Goal: Task Accomplishment & Management: Use online tool/utility

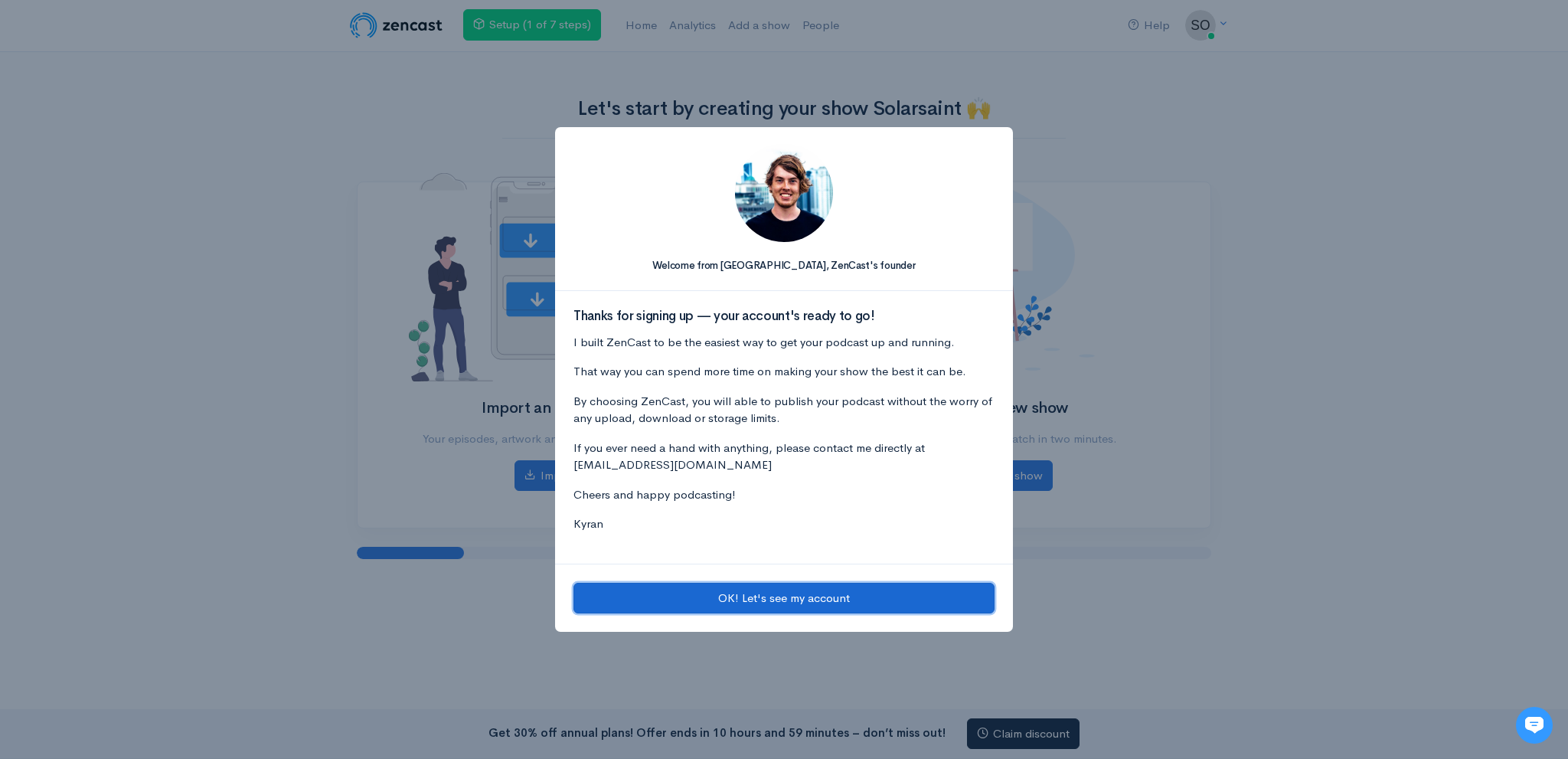
click at [744, 597] on button "OK! Let's see my account" at bounding box center [784, 598] width 421 height 31
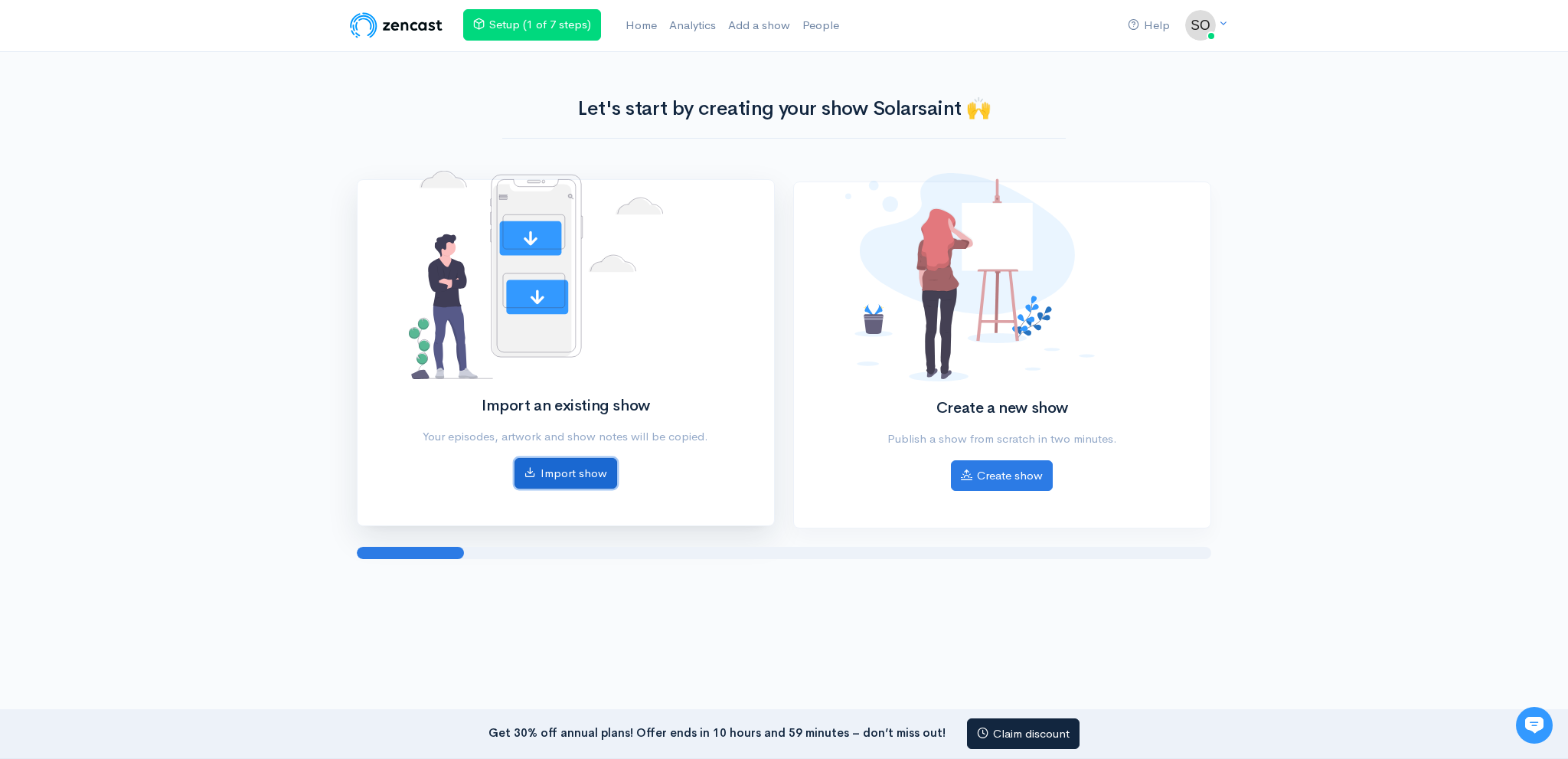
click at [569, 475] on link "Import show" at bounding box center [566, 473] width 103 height 31
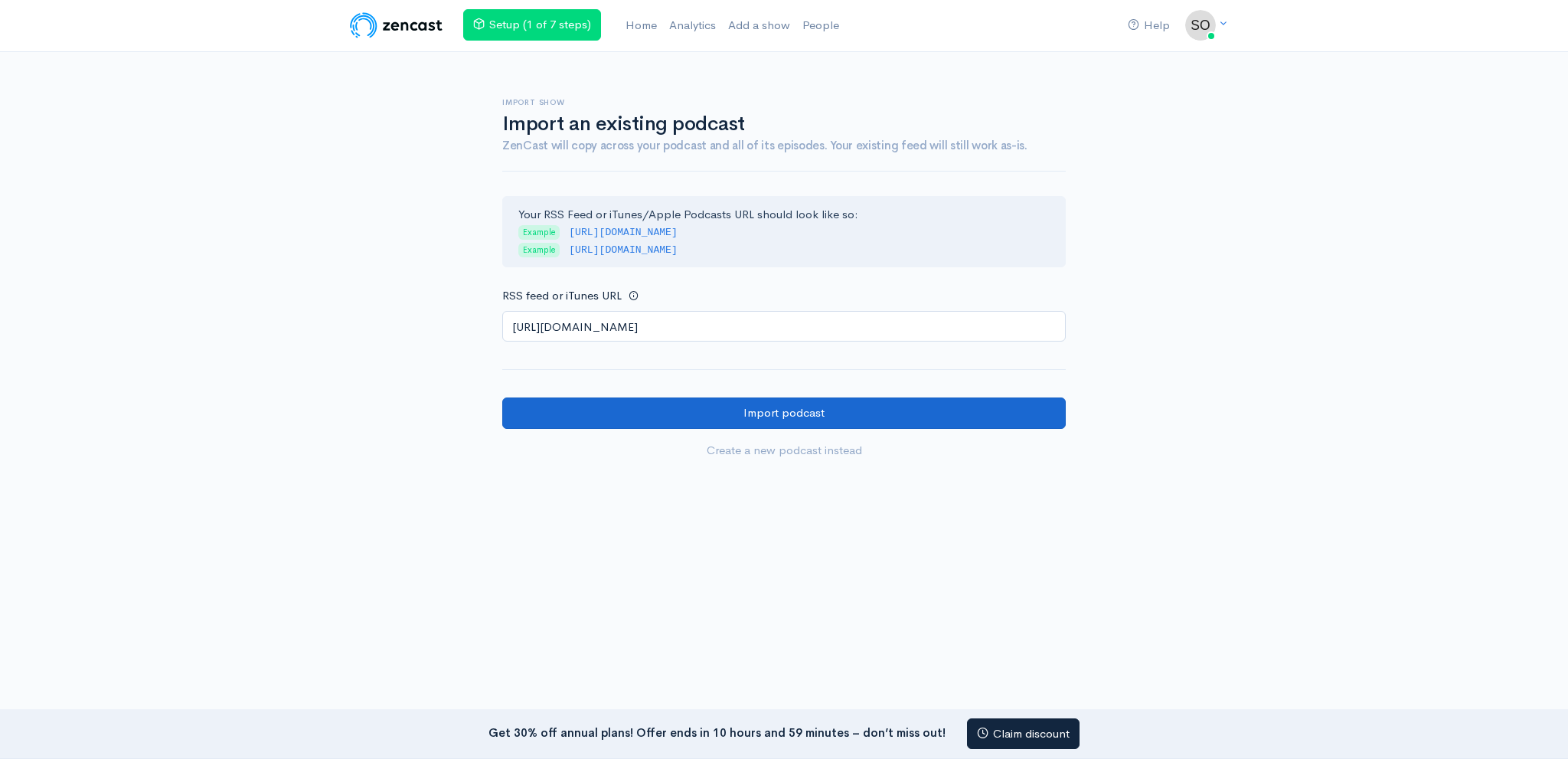
type input "https://anchor.fm/s/1090a43f8/podcast/rss"
click at [603, 419] on input "Import podcast" at bounding box center [783, 413] width 563 height 31
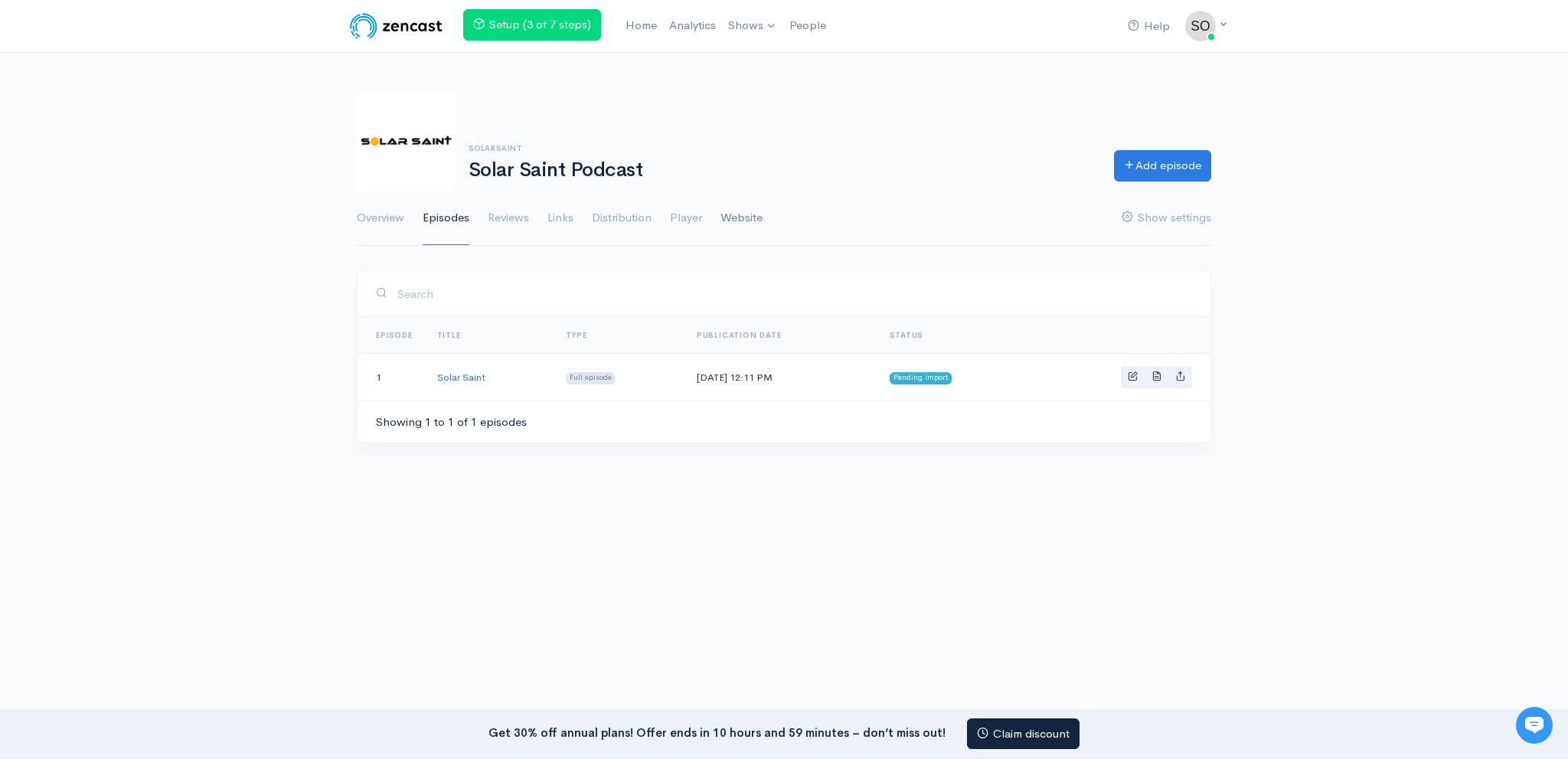
click at [746, 220] on link "Website" at bounding box center [742, 218] width 42 height 55
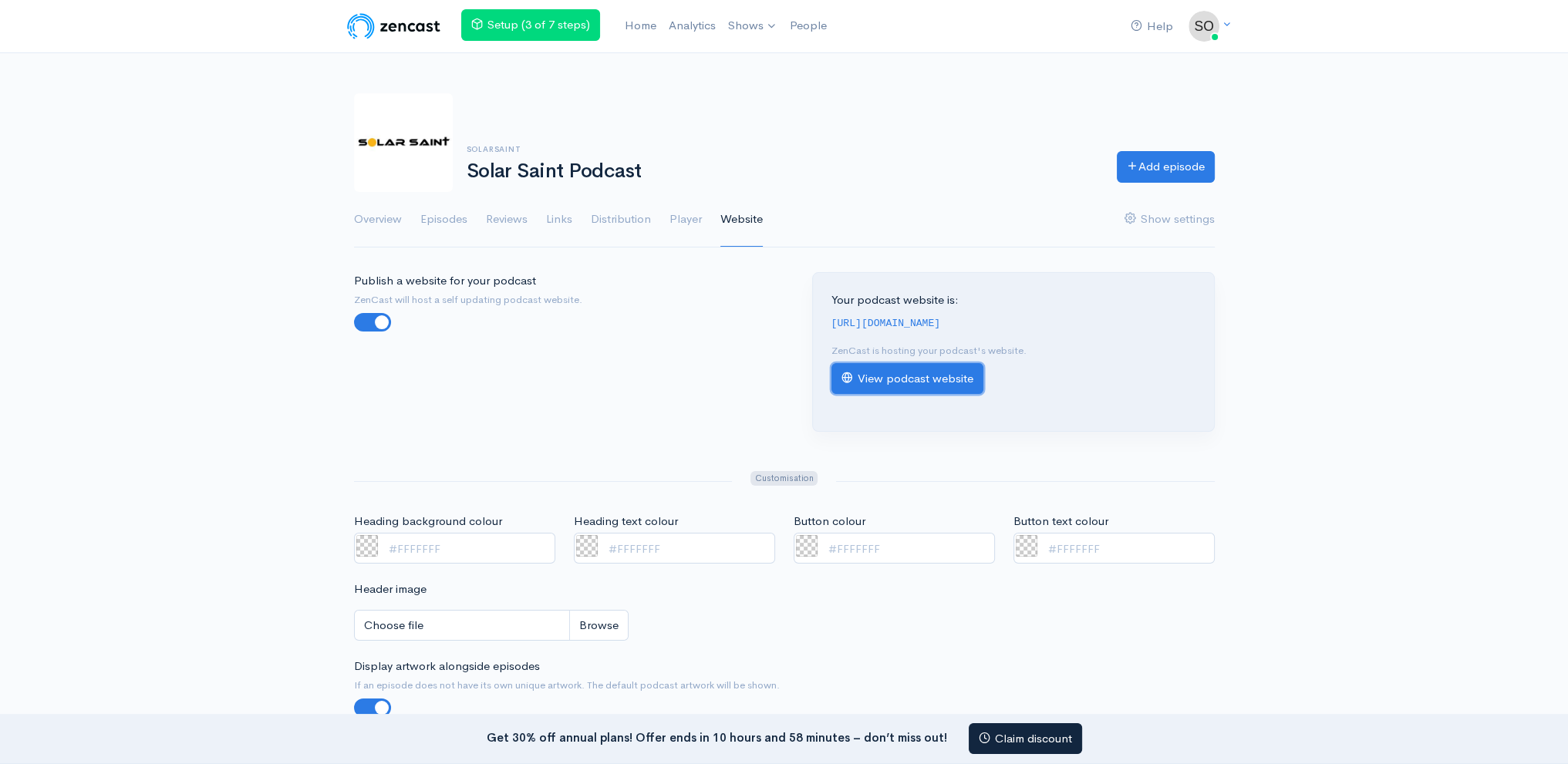
click at [881, 376] on link "View podcast website" at bounding box center [907, 378] width 152 height 32
click at [908, 378] on link "View podcast website" at bounding box center [907, 378] width 152 height 32
